Goal: Answer question/provide support: Share knowledge or assist other users

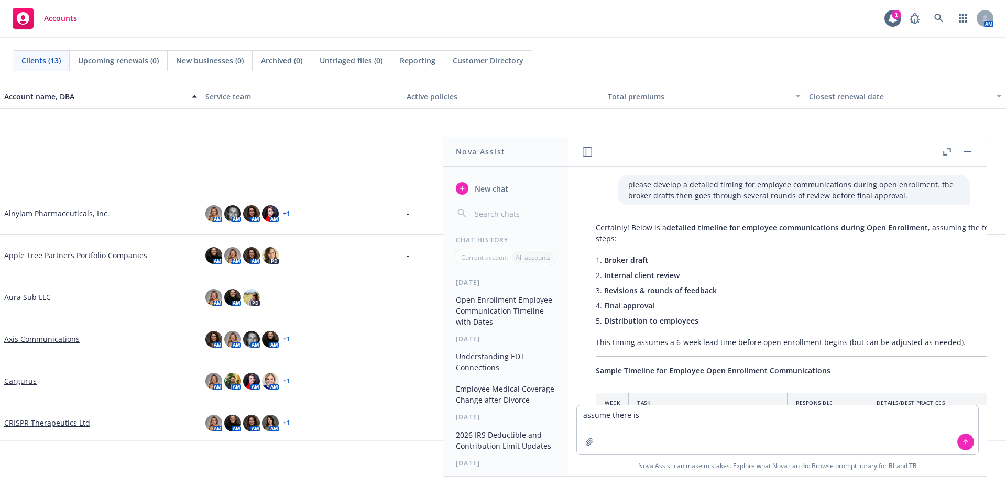
scroll to position [2638, 8]
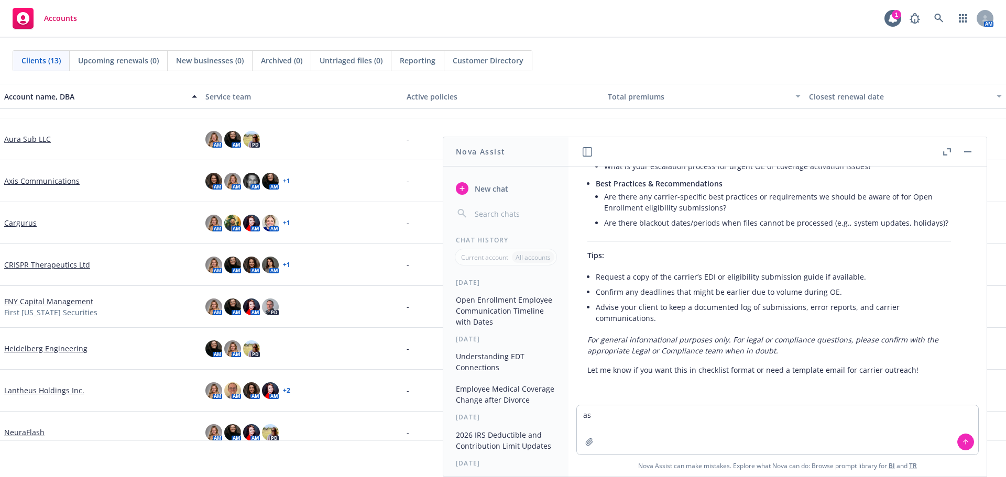
type textarea "a"
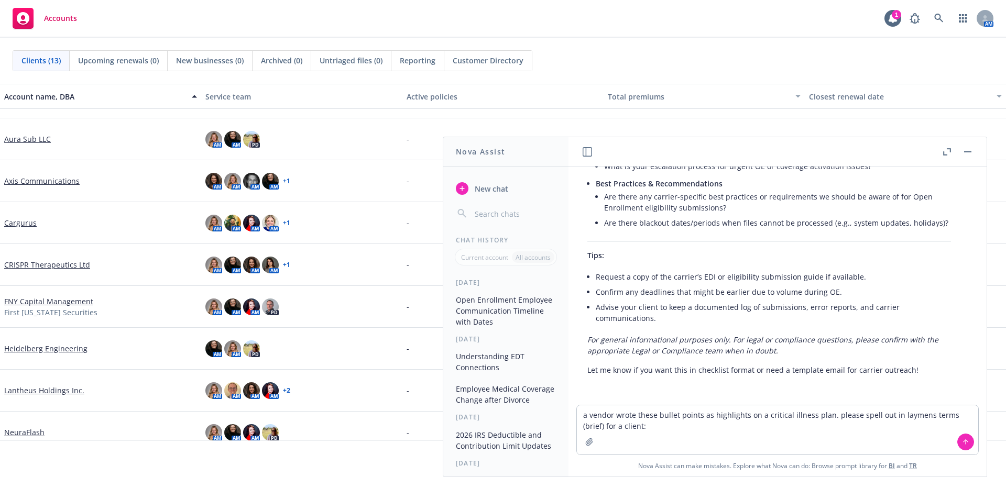
type textarea "a vendor wrote these bullet points as highlights on a critical illness plan. pl…"
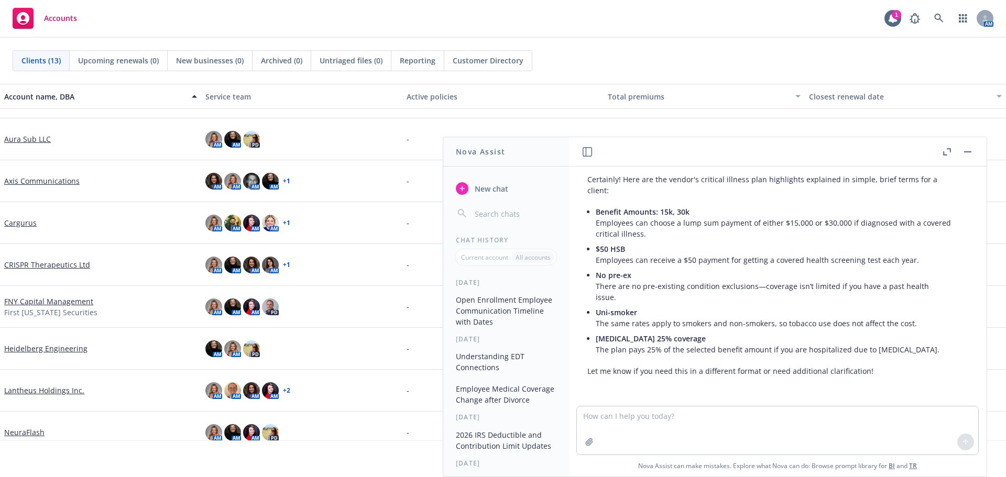
scroll to position [2915, 8]
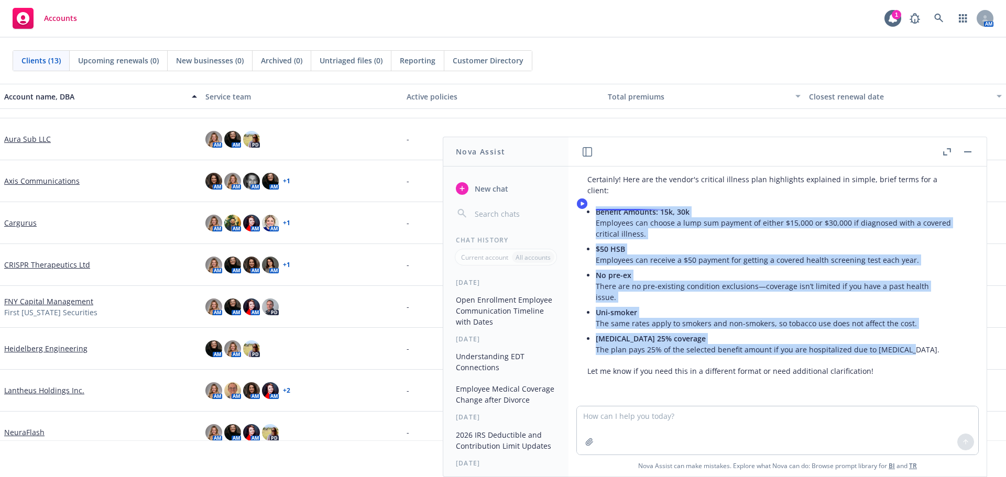
drag, startPoint x: 916, startPoint y: 341, endPoint x: 594, endPoint y: 206, distance: 348.8
click at [594, 206] on div "Certainly! Here are the vendor's critical illness plan highlights explained in …" at bounding box center [769, 275] width 384 height 211
copy ul "Benefit Amounts: 15k, 30k Employees can choose a lump sum payment of either $15…"
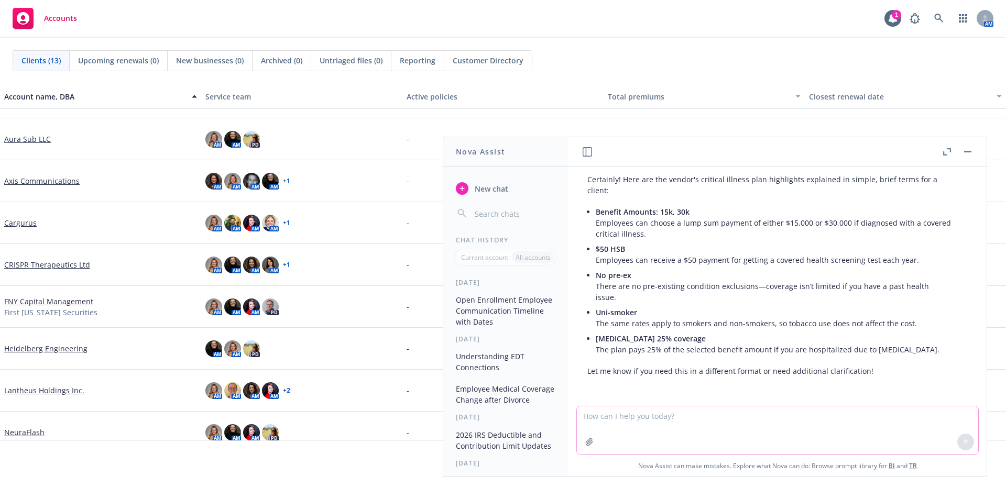
drag, startPoint x: 671, startPoint y: 428, endPoint x: 680, endPoint y: 422, distance: 10.9
click at [671, 428] on textarea at bounding box center [777, 430] width 401 height 48
paste textarea "• Admission - $500 low/ $1,000 high • Confinement - $100 low/ $200 high"
type textarea "do the same for a hospital indemnity plan: • Admission - $500 low/ $1,000 high …"
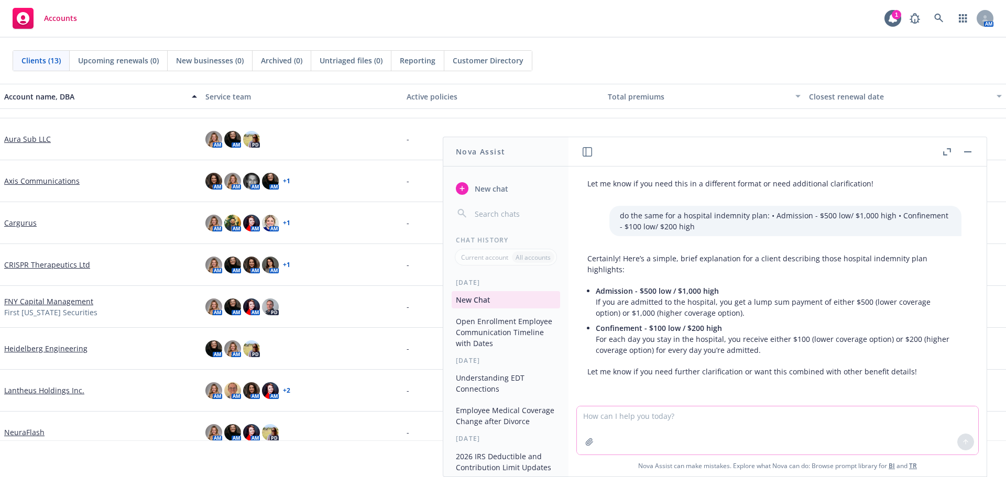
scroll to position [3103, 8]
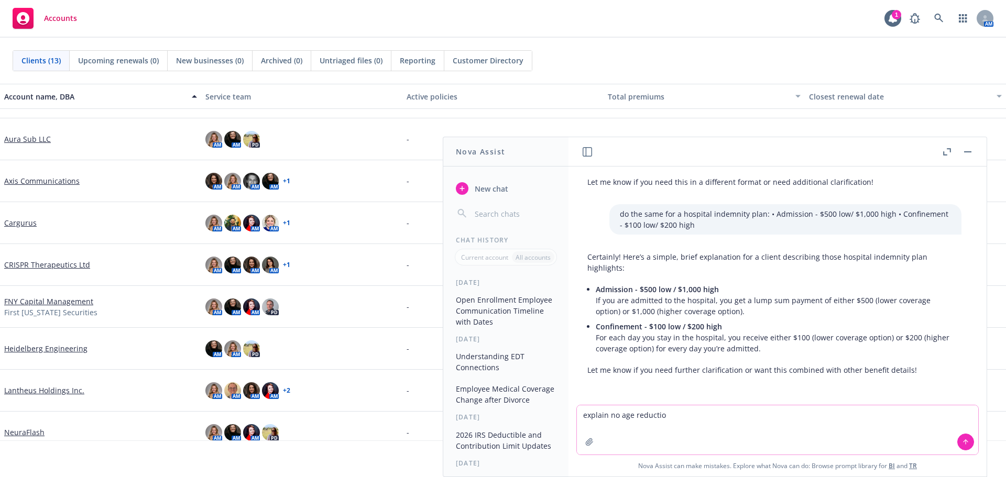
type textarea "explain no age reduction"
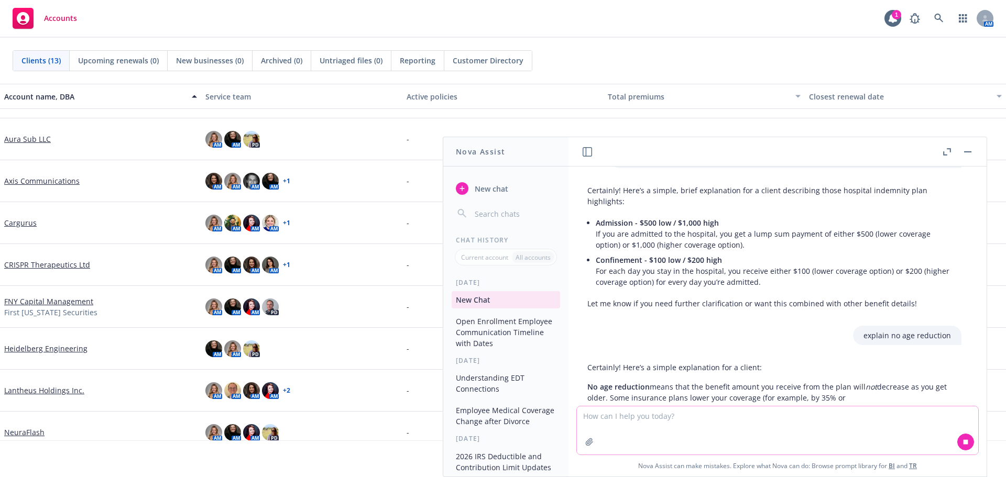
scroll to position [3197, 8]
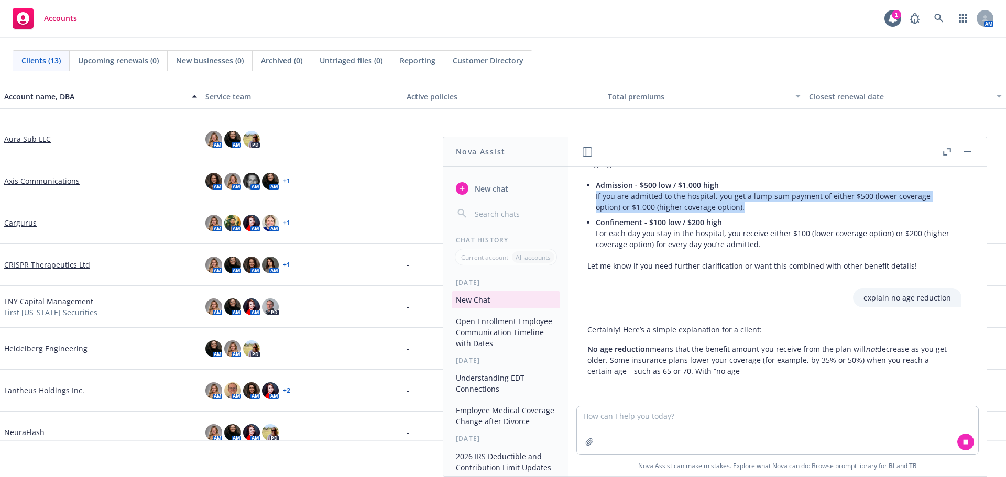
drag, startPoint x: 744, startPoint y: 210, endPoint x: 587, endPoint y: 197, distance: 158.1
click at [587, 197] on div "Certainly! Here’s a simple, brief explanation for a client describing those hos…" at bounding box center [769, 209] width 384 height 133
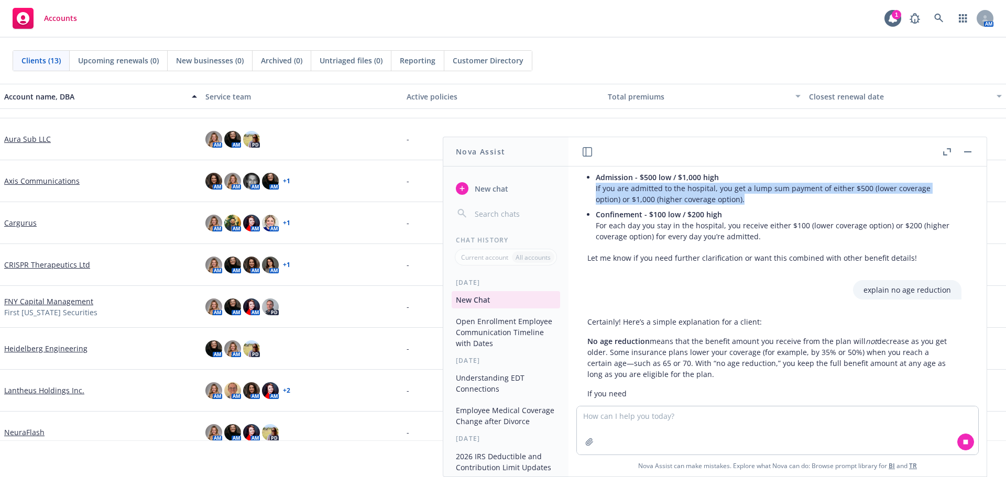
copy p "If you are admitted to the hospital, you get a lump sum payment of either $500 …"
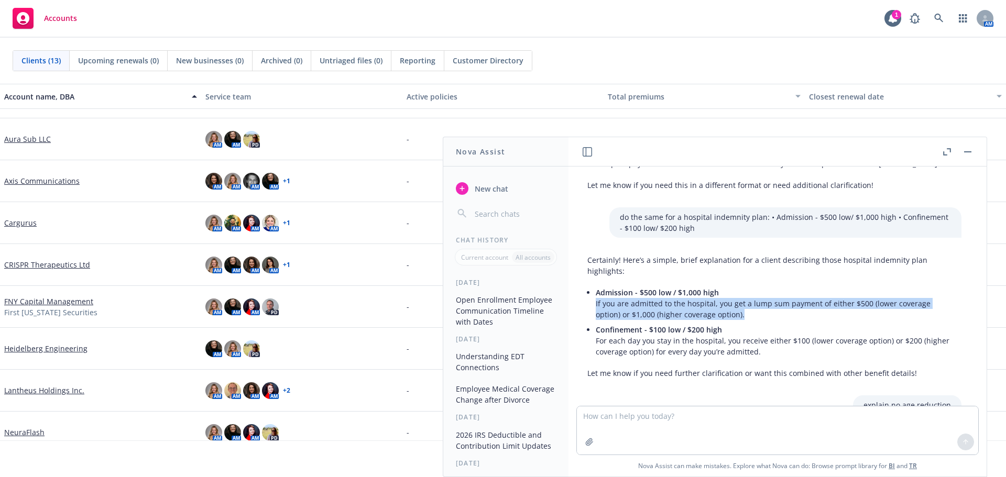
scroll to position [3081, 8]
click at [712, 321] on p "Admission - $500 low / $1,000 high If you are admitted to the hospital, you get…" at bounding box center [773, 304] width 355 height 33
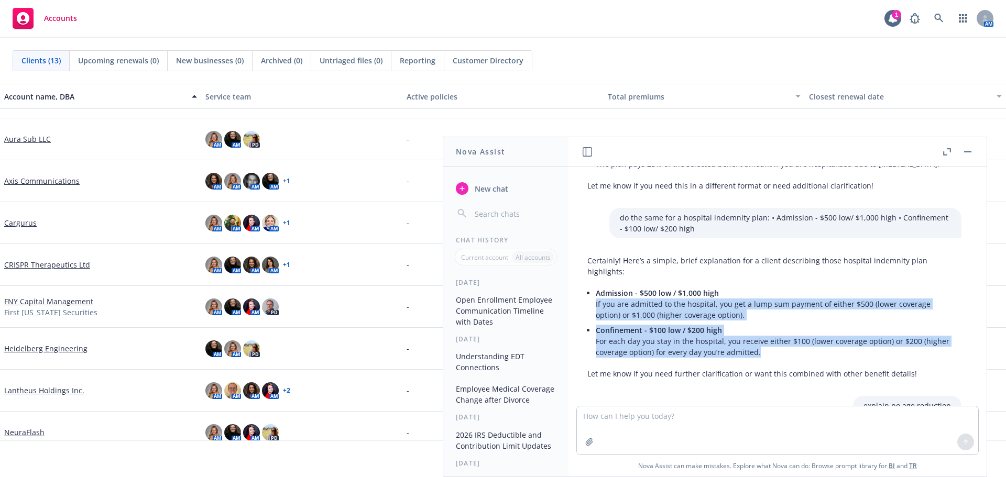
drag, startPoint x: 785, startPoint y: 366, endPoint x: 586, endPoint y: 318, distance: 204.7
click at [586, 318] on div "Certainly! Here’s a simple, brief explanation for a client describing those hos…" at bounding box center [769, 317] width 384 height 133
copy ul "If you are admitted to the hospital, you get a lump sum payment of either $500 …"
click at [609, 346] on p "Confinement - $100 low / $200 high For each day you stay in the hospital, you r…" at bounding box center [773, 341] width 355 height 33
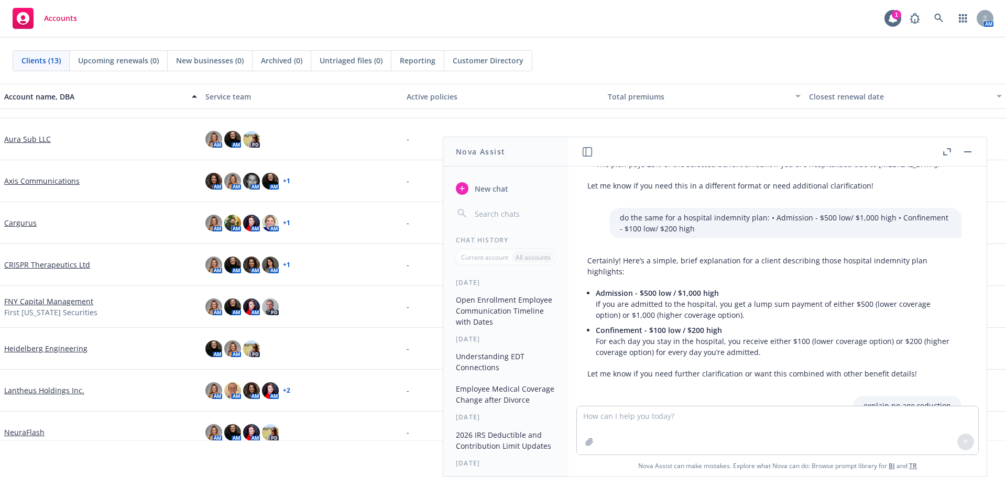
drag, startPoint x: 598, startPoint y: 353, endPoint x: 683, endPoint y: 353, distance: 85.4
click at [598, 353] on p "Confinement - $100 low / $200 high For each day you stay in the hospital, you r…" at bounding box center [773, 341] width 355 height 33
drag, startPoint x: 787, startPoint y: 352, endPoint x: 790, endPoint y: 361, distance: 9.4
click at [790, 358] on p "Confinement - $100 low / $200 high For each day you stay in the hospital, you r…" at bounding box center [773, 341] width 355 height 33
click at [703, 358] on p "Confinement - $100 low / $200 high For each day you stay in the hospital, you r…" at bounding box center [773, 341] width 355 height 33
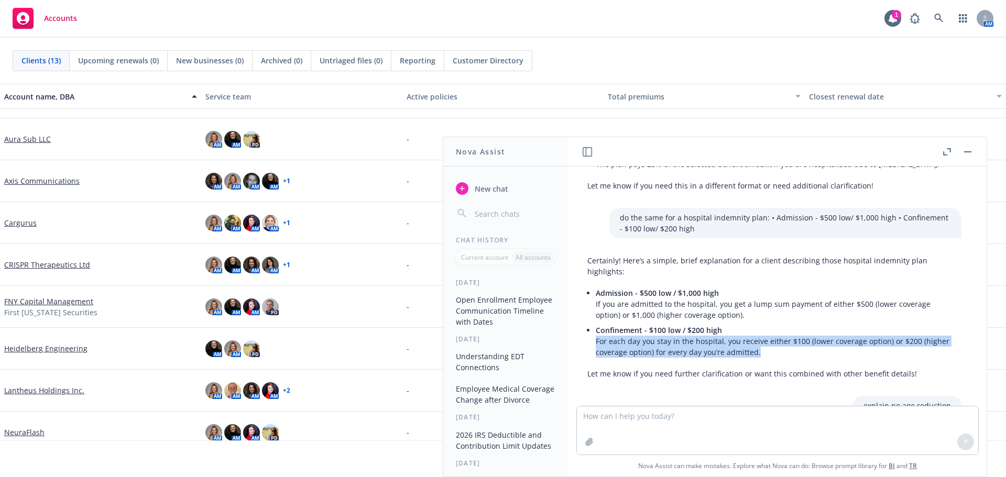
drag, startPoint x: 595, startPoint y: 351, endPoint x: 784, endPoint y: 373, distance: 190.4
click at [784, 373] on div "Certainly! Here’s a simple, brief explanation for a client describing those hos…" at bounding box center [769, 317] width 384 height 133
copy p "For each day you stay in the hospital, you receive either $100 (lower coverage …"
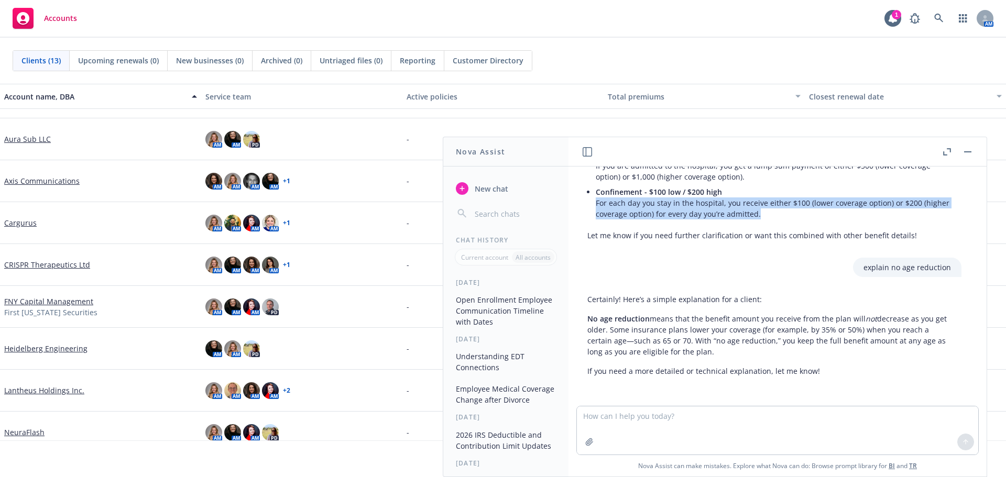
scroll to position [3239, 8]
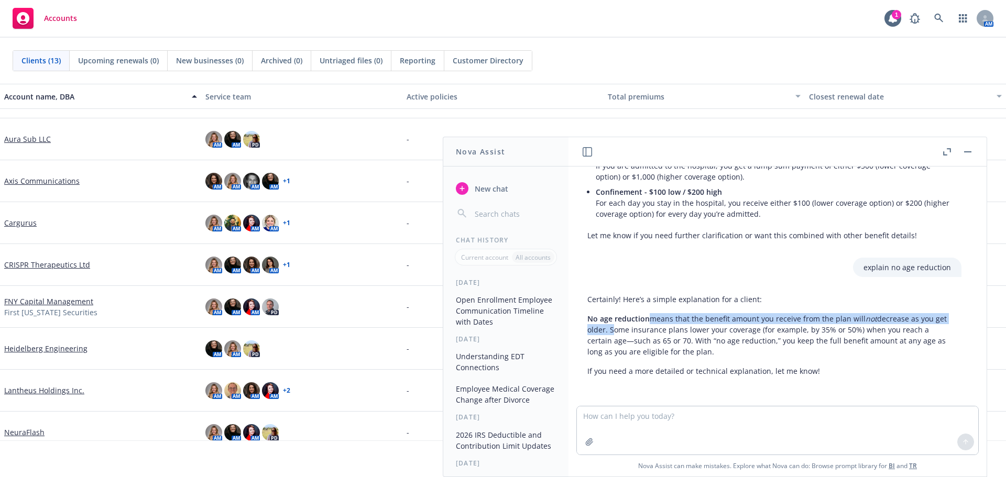
drag, startPoint x: 648, startPoint y: 312, endPoint x: 623, endPoint y: 322, distance: 26.6
click at [623, 322] on p "No age reduction means that the benefit amount you receive from the plan will n…" at bounding box center [769, 335] width 364 height 44
copy p "means that the benefit amount you receive from the plan will not decrease as yo…"
